Goal: Book appointment/travel/reservation

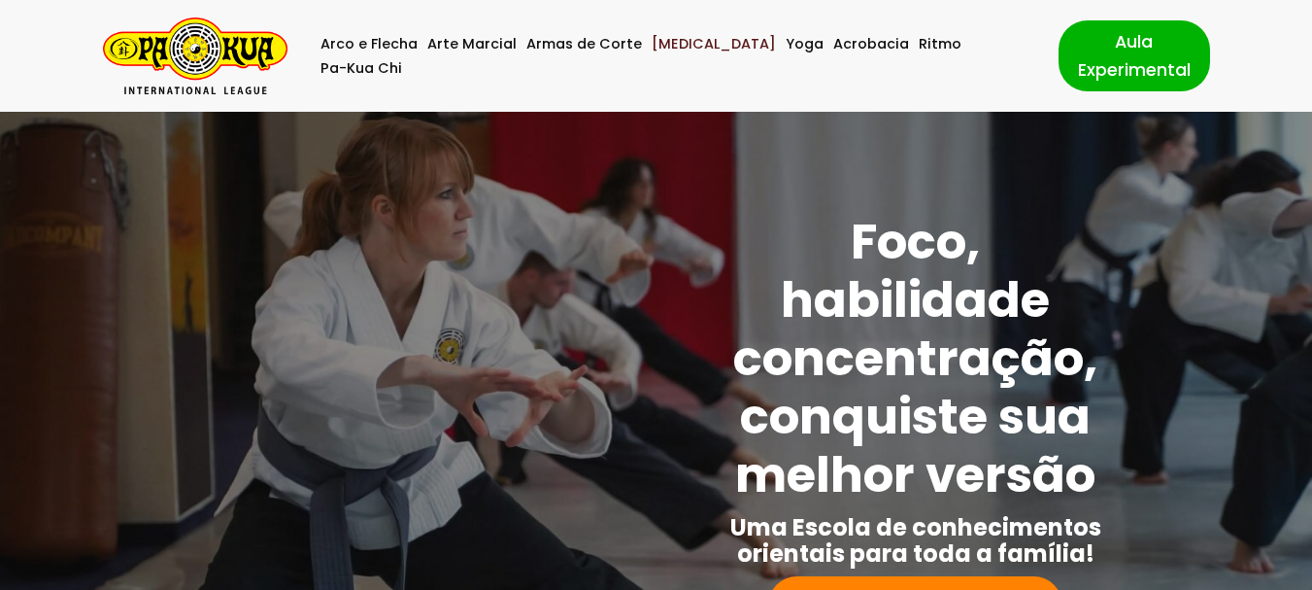
click at [663, 56] on link "[MEDICAL_DATA]" at bounding box center [714, 44] width 124 height 24
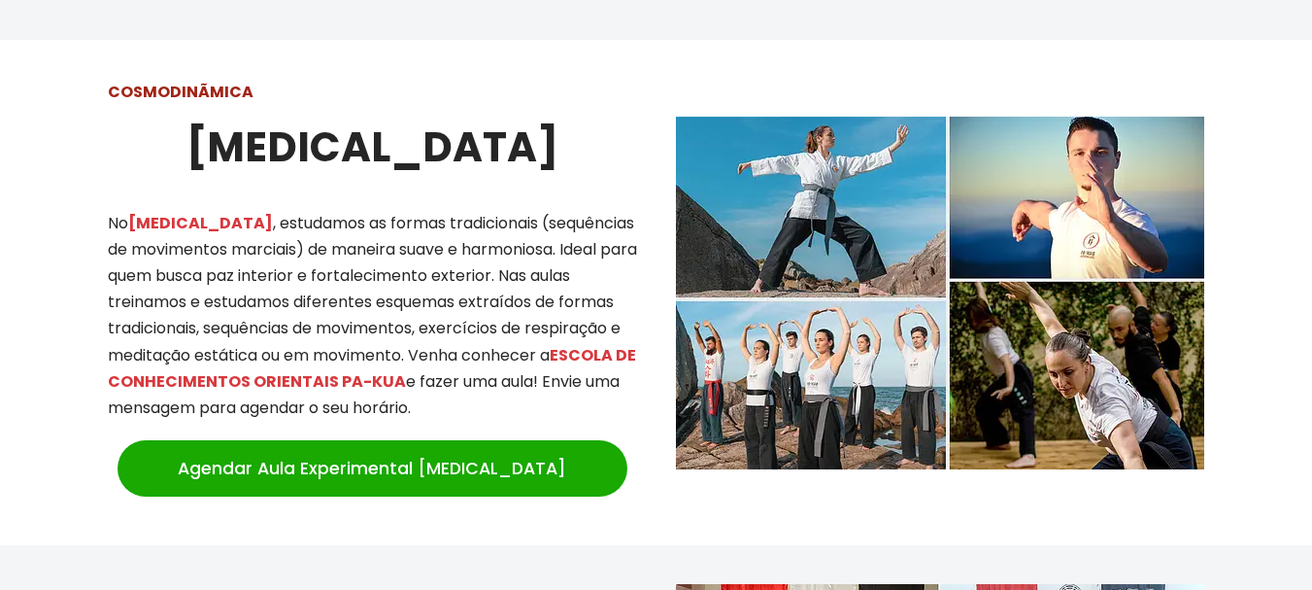
scroll to position [1698, 0]
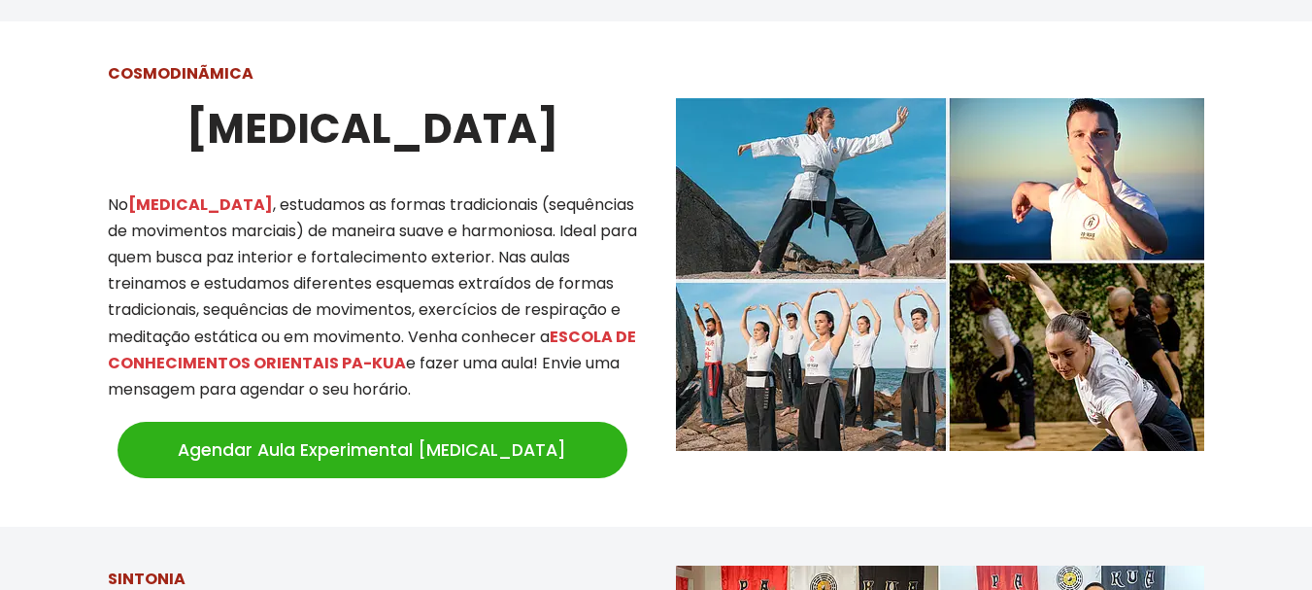
click at [198, 429] on link "Agendar Aula Experimental [MEDICAL_DATA]" at bounding box center [373, 450] width 510 height 56
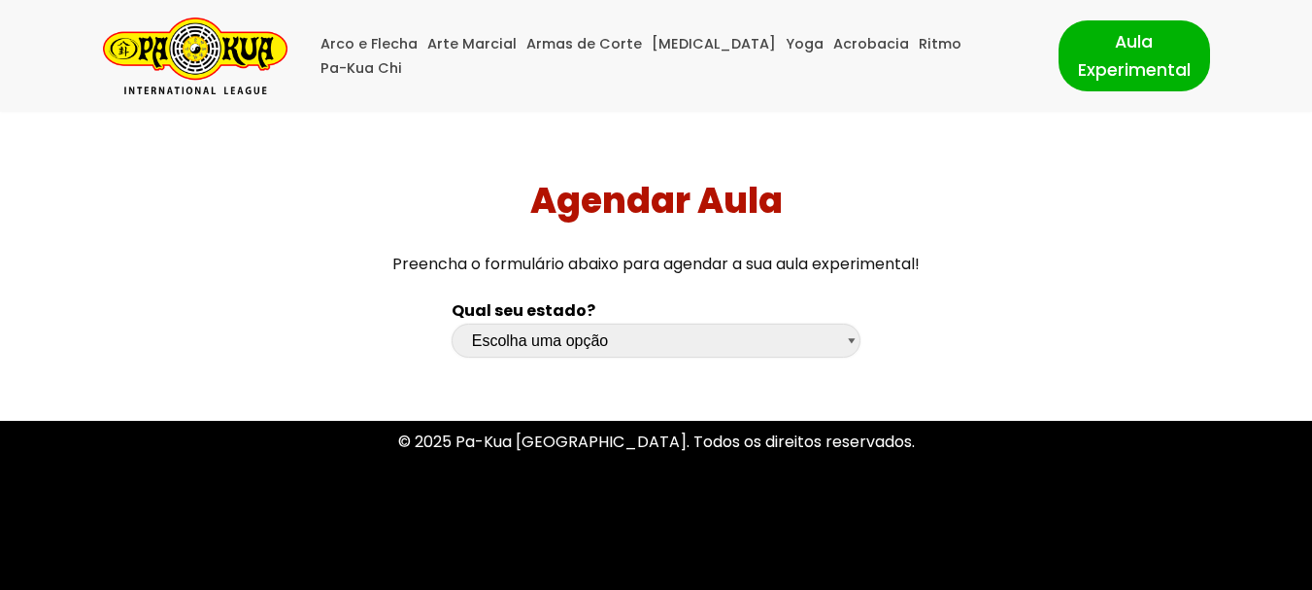
click at [853, 335] on select "Escolha uma opção Rio Grande do Sul Santa Catarina Paraná São Paulo Rio de Jane…" at bounding box center [657, 341] width 410 height 34
select select "sp"
click at [452, 324] on select "Escolha uma opção Rio Grande do Sul Santa Catarina Paraná São Paulo Rio de Jane…" at bounding box center [657, 341] width 410 height 34
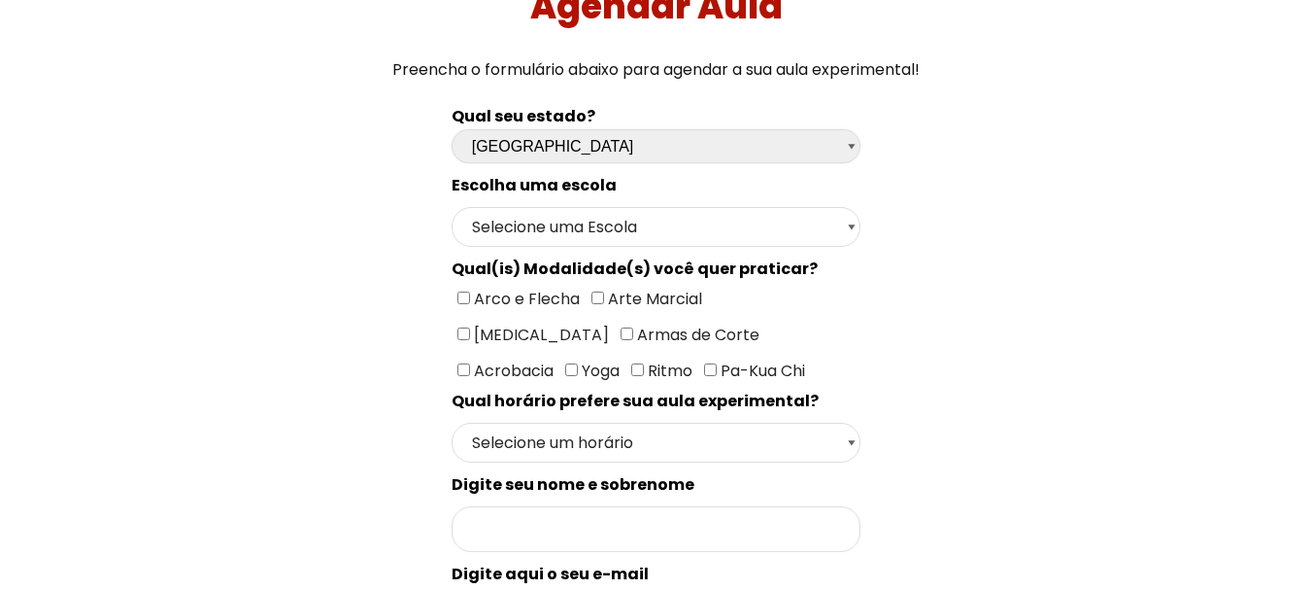
scroll to position [291, 0]
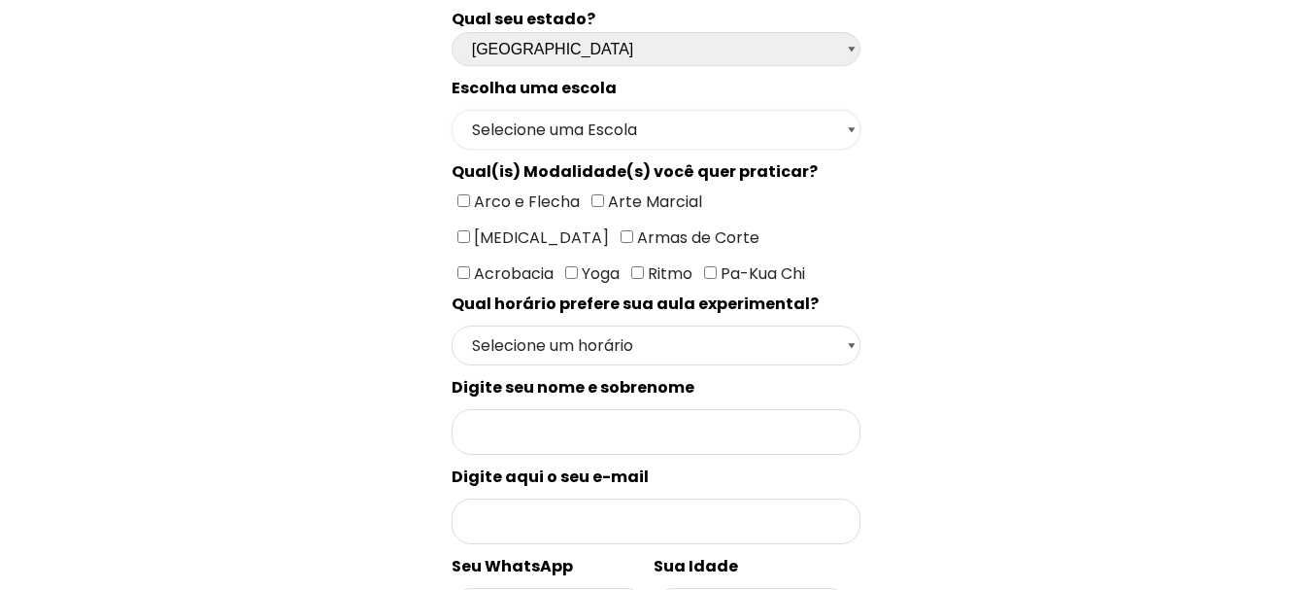
click at [854, 129] on select "Selecione uma Escola São Paulo - Escola Santa Cruz São Paulo - Escola Ana Rosa …" at bounding box center [657, 130] width 410 height 40
select select "São Paulo - Escola Santa Cruz"
click at [452, 110] on select "Selecione uma Escola São Paulo - Escola Santa Cruz São Paulo - Escola Ana Rosa …" at bounding box center [657, 130] width 410 height 40
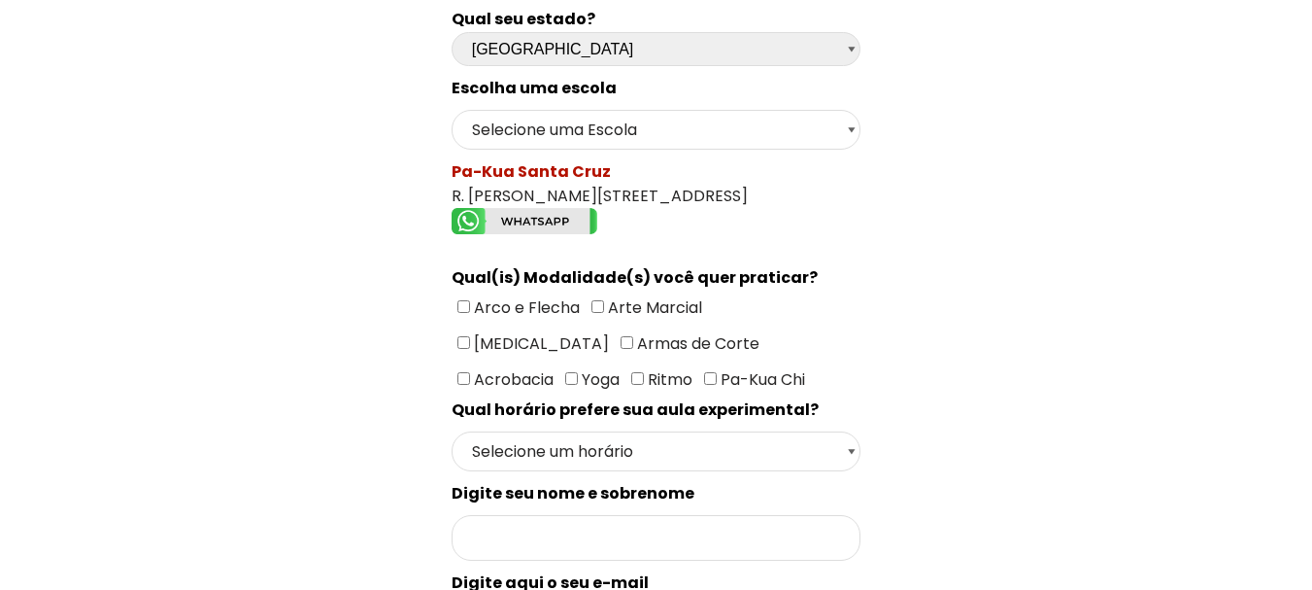
click at [470, 336] on input"] "[MEDICAL_DATA]" at bounding box center [464, 342] width 13 height 13
checkbox input"] "true"
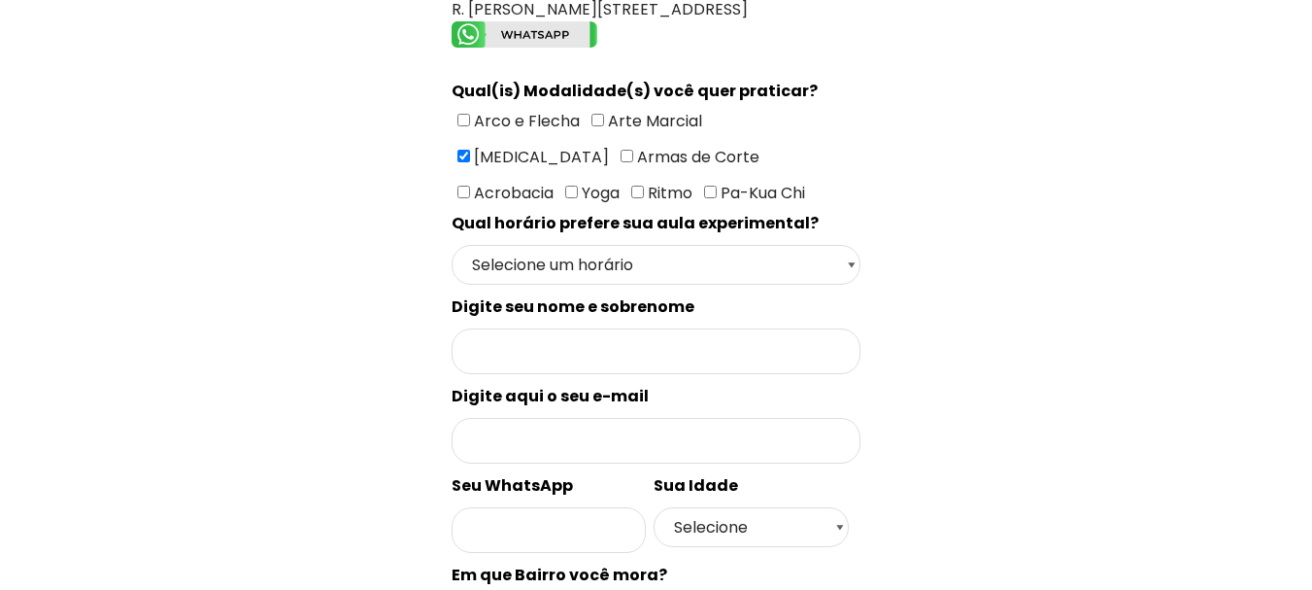
scroll to position [486, 0]
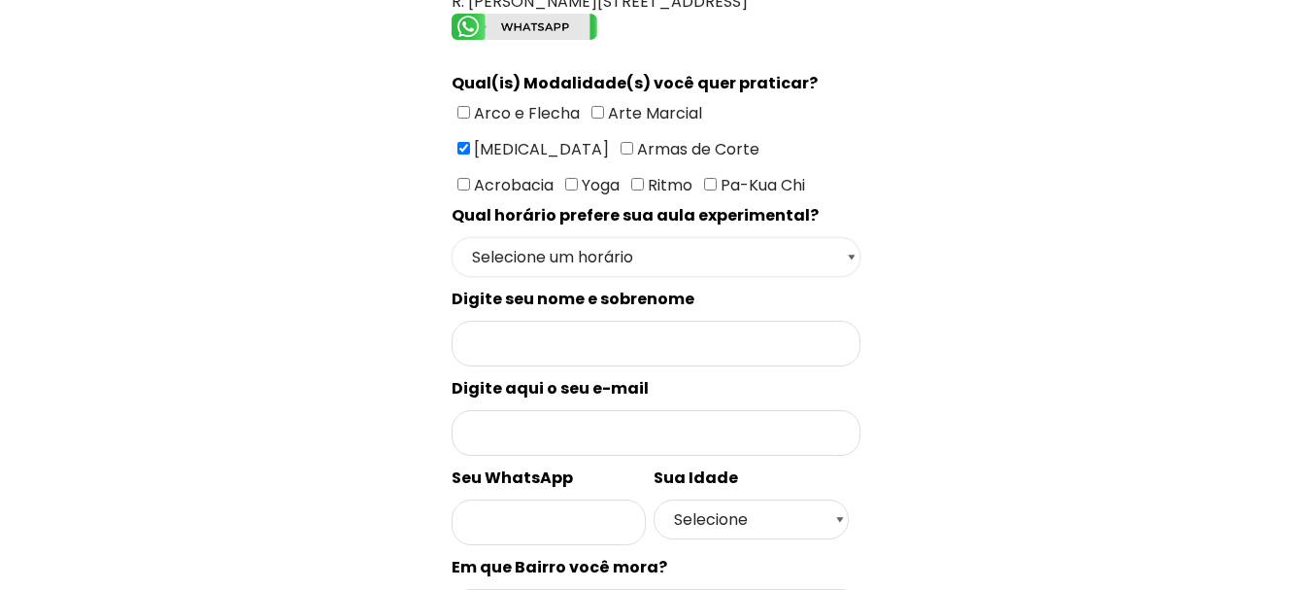
click at [855, 258] on select "Selecione um horário Manhã Tarde Noite" at bounding box center [657, 257] width 410 height 40
select select "Manhã"
click at [452, 237] on select "Selecione um horário Manhã Tarde Noite" at bounding box center [657, 257] width 410 height 40
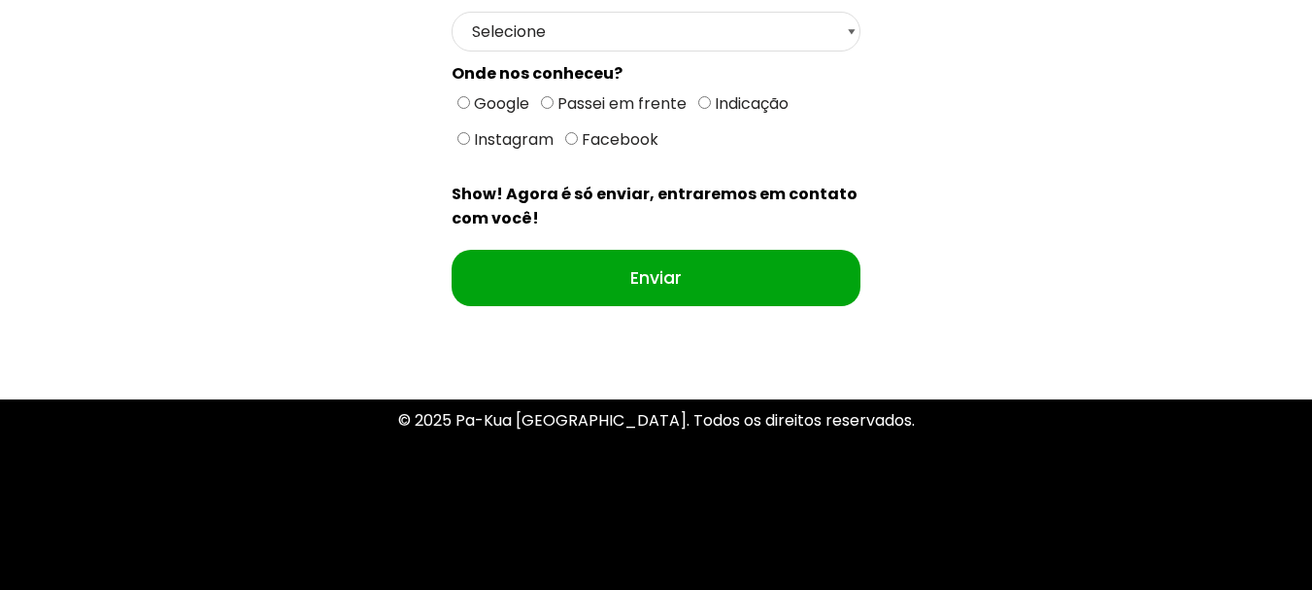
scroll to position [1166, 0]
